Goal: Navigation & Orientation: Find specific page/section

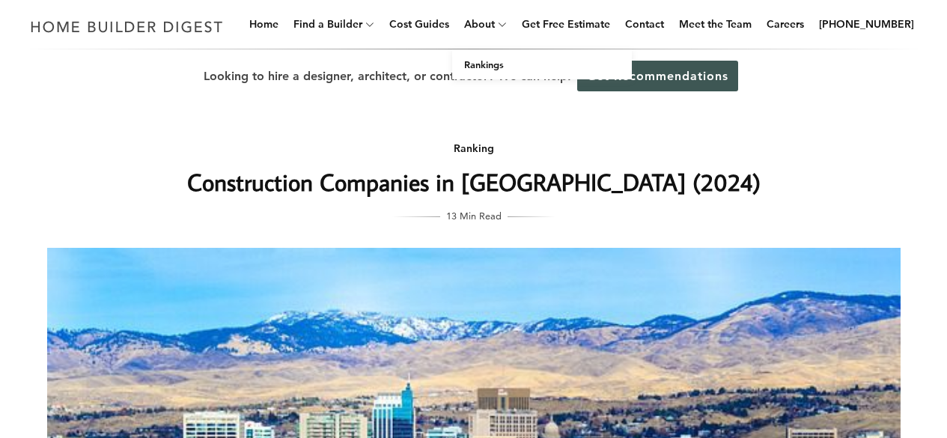
click at [513, 22] on span at bounding box center [504, 25] width 18 height 48
click at [727, 25] on link "Meet the Team" at bounding box center [715, 24] width 85 height 48
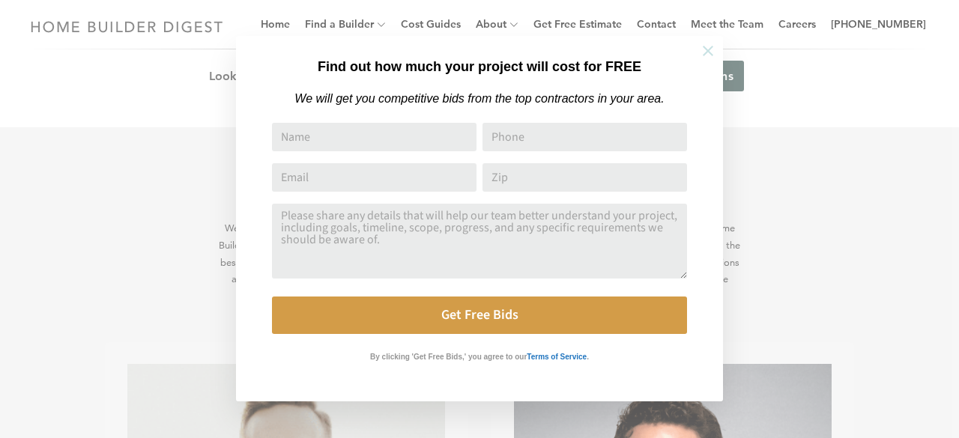
click at [706, 45] on icon at bounding box center [708, 51] width 16 height 16
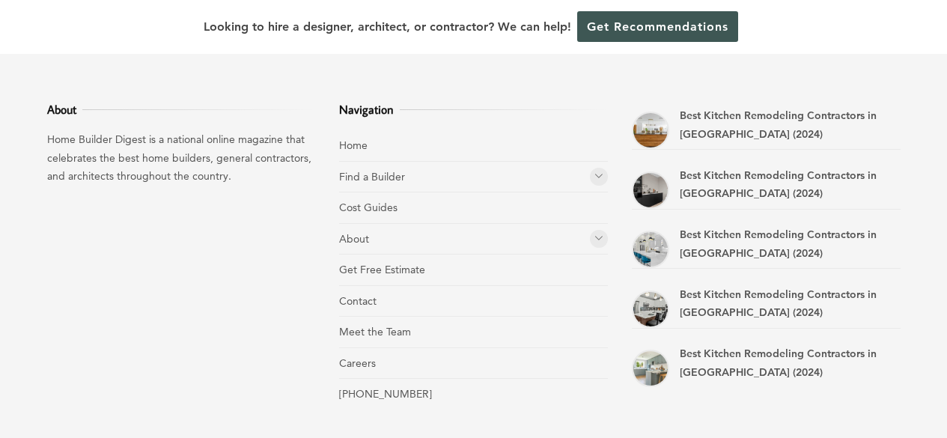
scroll to position [2209, 0]
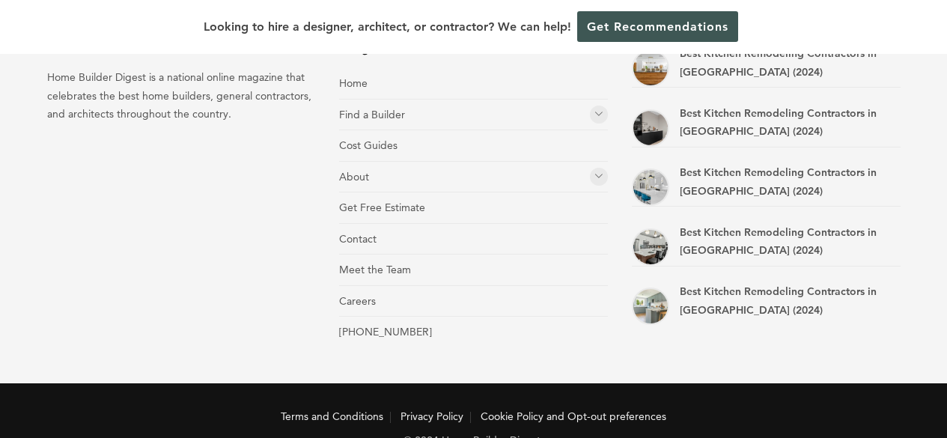
click at [595, 168] on span at bounding box center [599, 177] width 18 height 18
